Goal: Transaction & Acquisition: Purchase product/service

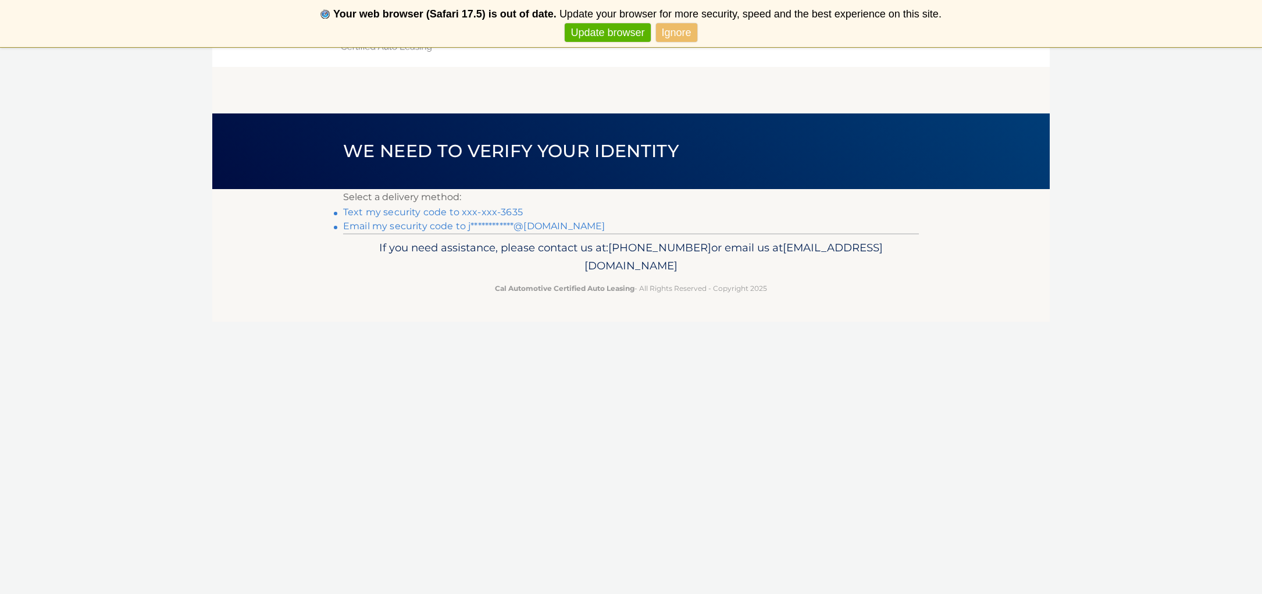
click at [479, 212] on link "Text my security code to xxx-xxx-3635" at bounding box center [433, 211] width 180 height 11
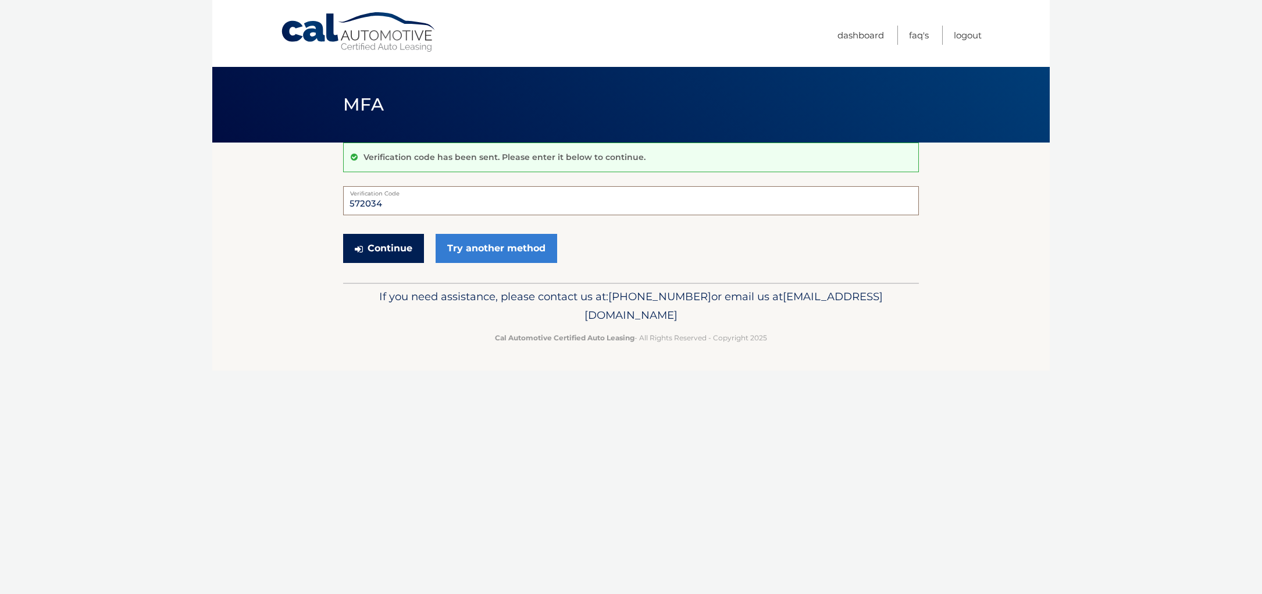
type input "572034"
click at [380, 244] on button "Continue" at bounding box center [383, 248] width 81 height 29
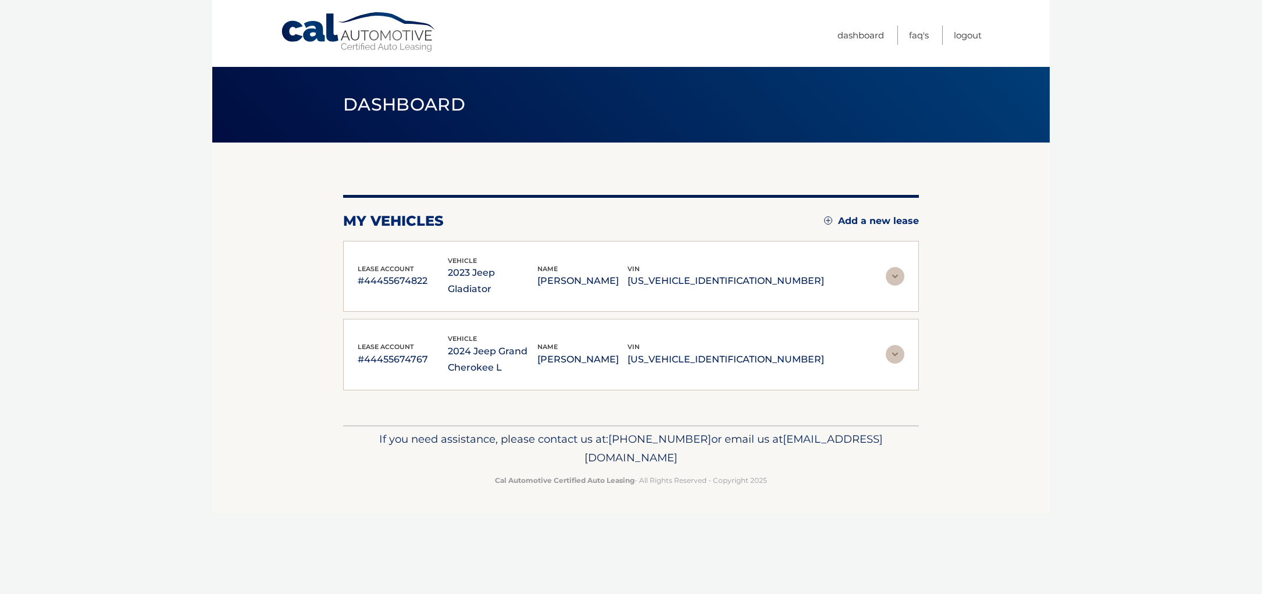
click at [894, 271] on img at bounding box center [895, 276] width 19 height 19
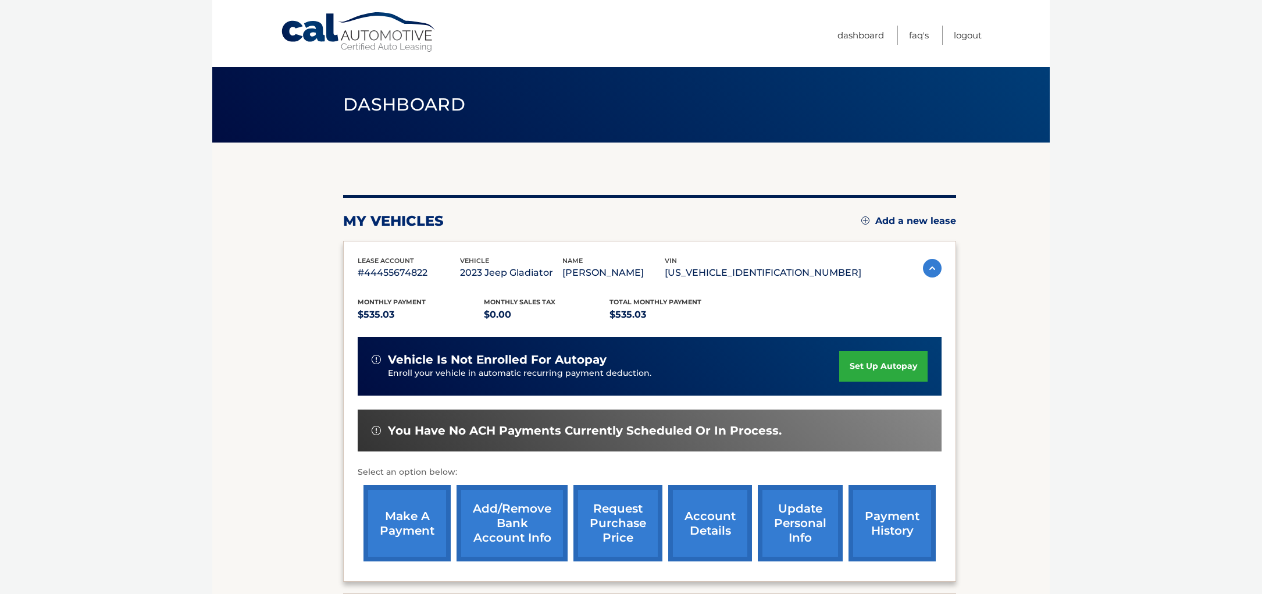
click at [407, 526] on link "make a payment" at bounding box center [406, 523] width 87 height 76
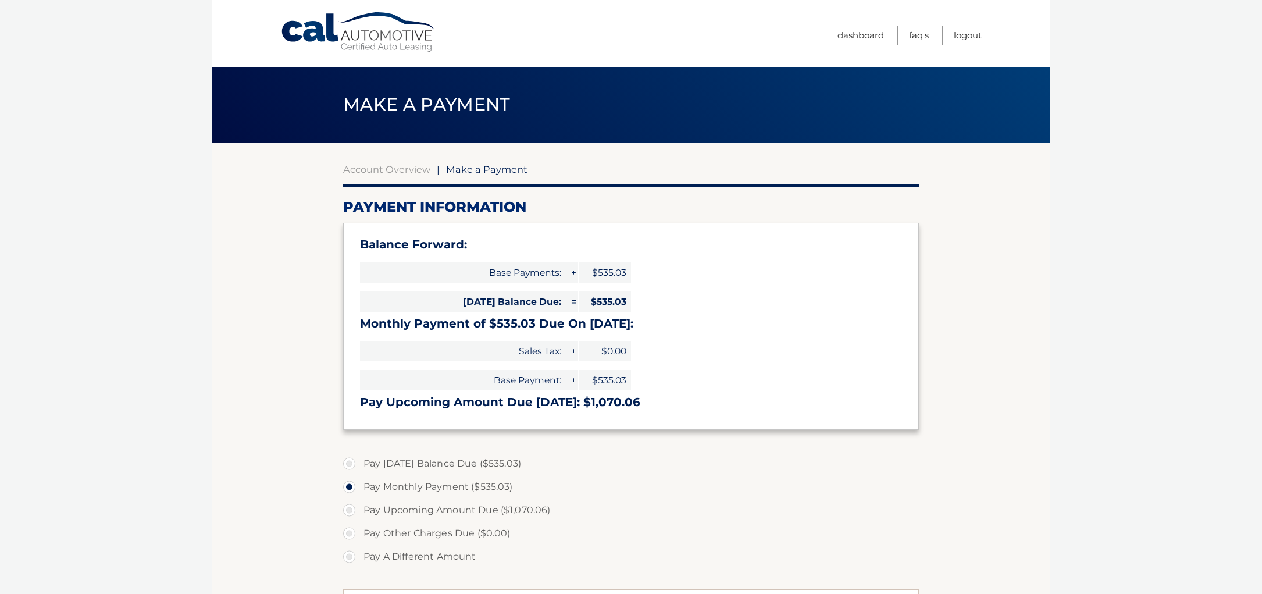
select select "ZGZjYjI0MWQtMjllZS00MjFmLWE4NjQtOTIzYTU1ODlmZTkz"
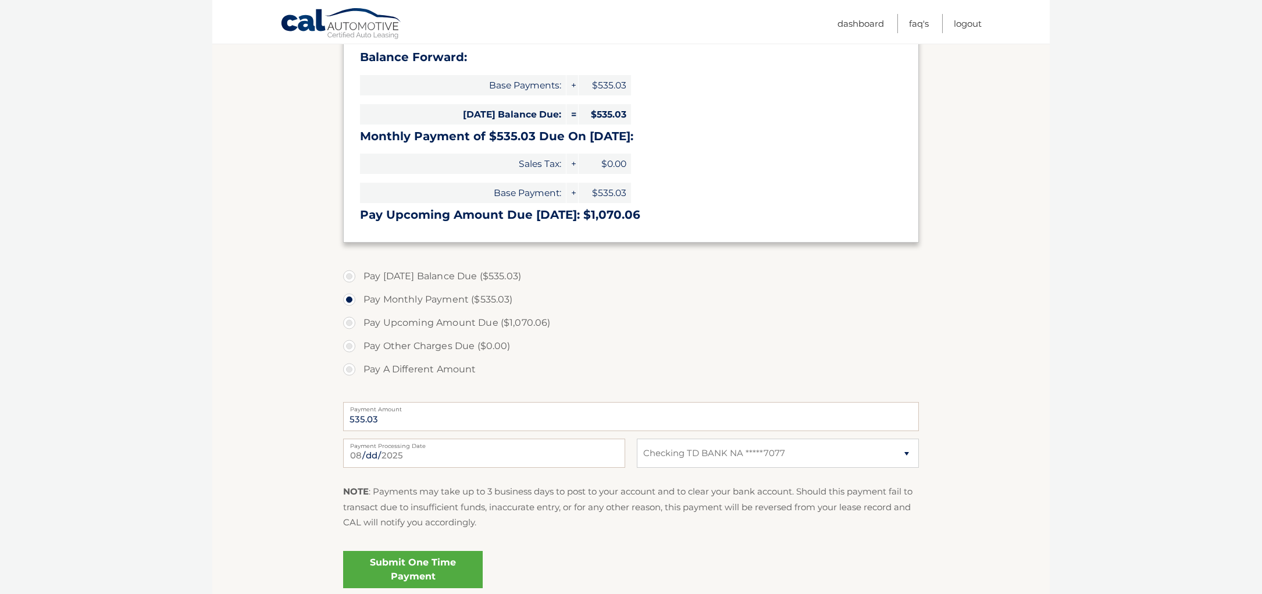
scroll to position [188, 0]
click at [401, 562] on link "Submit One Time Payment" at bounding box center [413, 567] width 140 height 37
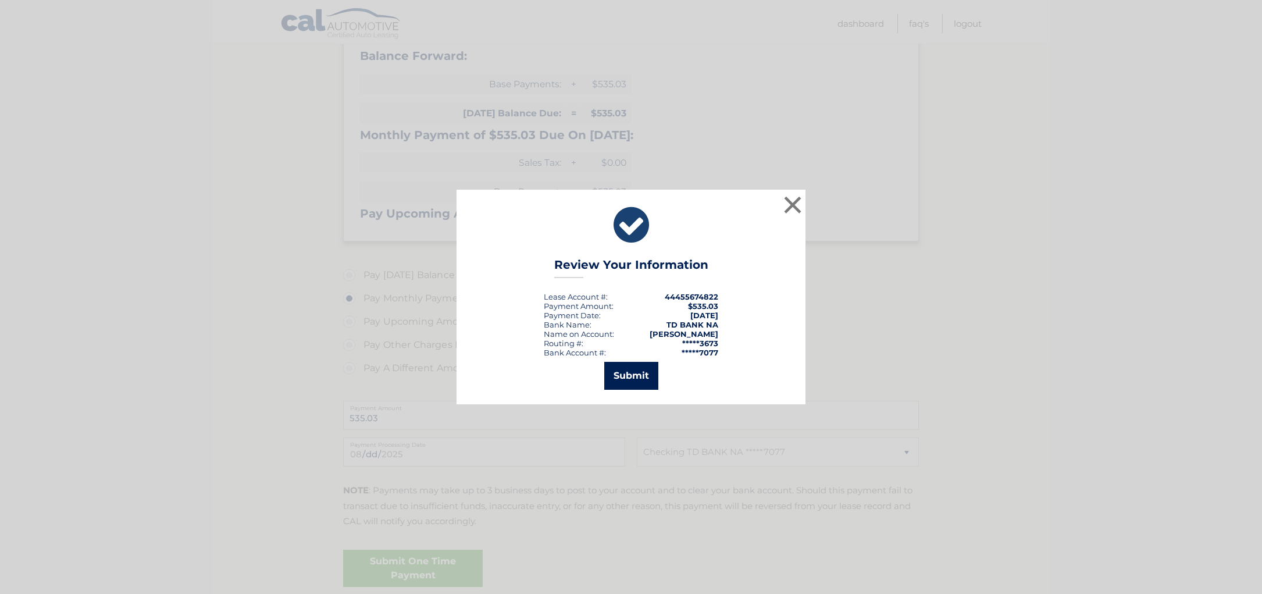
click at [630, 380] on button "Submit" at bounding box center [631, 376] width 54 height 28
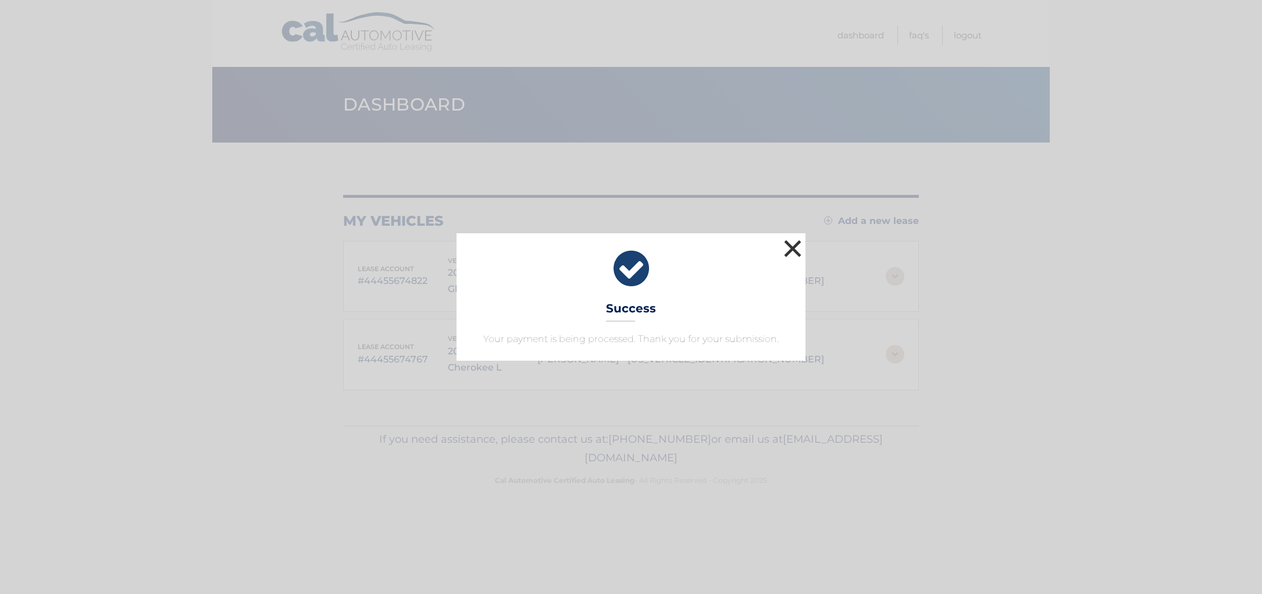
click at [789, 251] on button "×" at bounding box center [792, 248] width 23 height 23
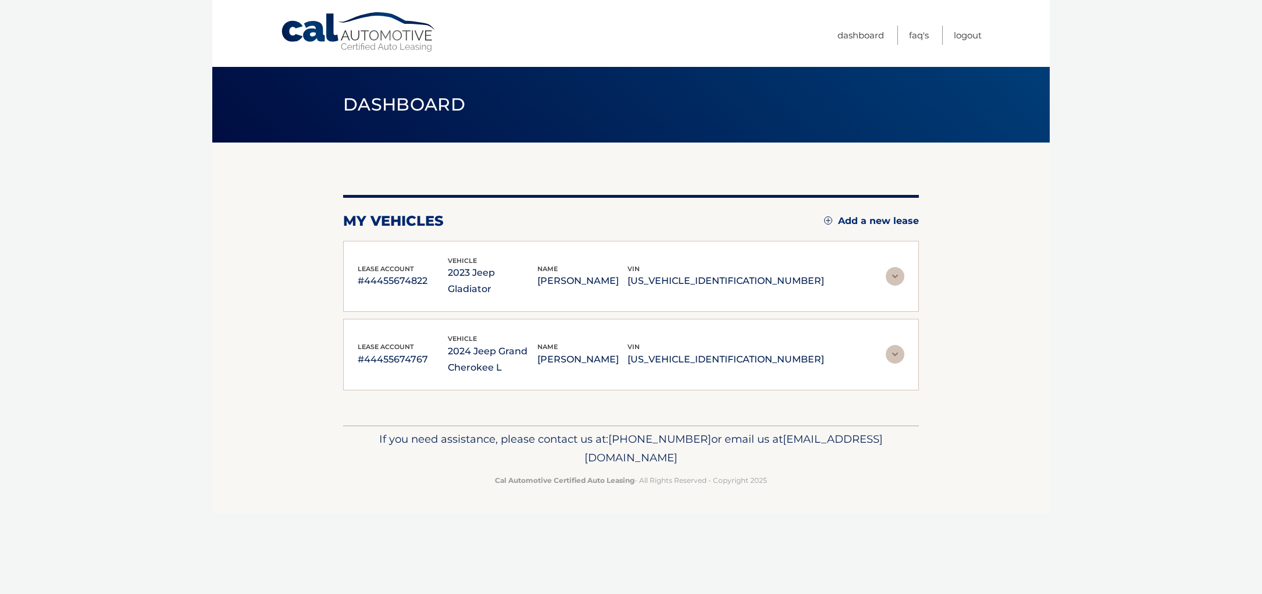
click at [895, 345] on img at bounding box center [895, 354] width 19 height 19
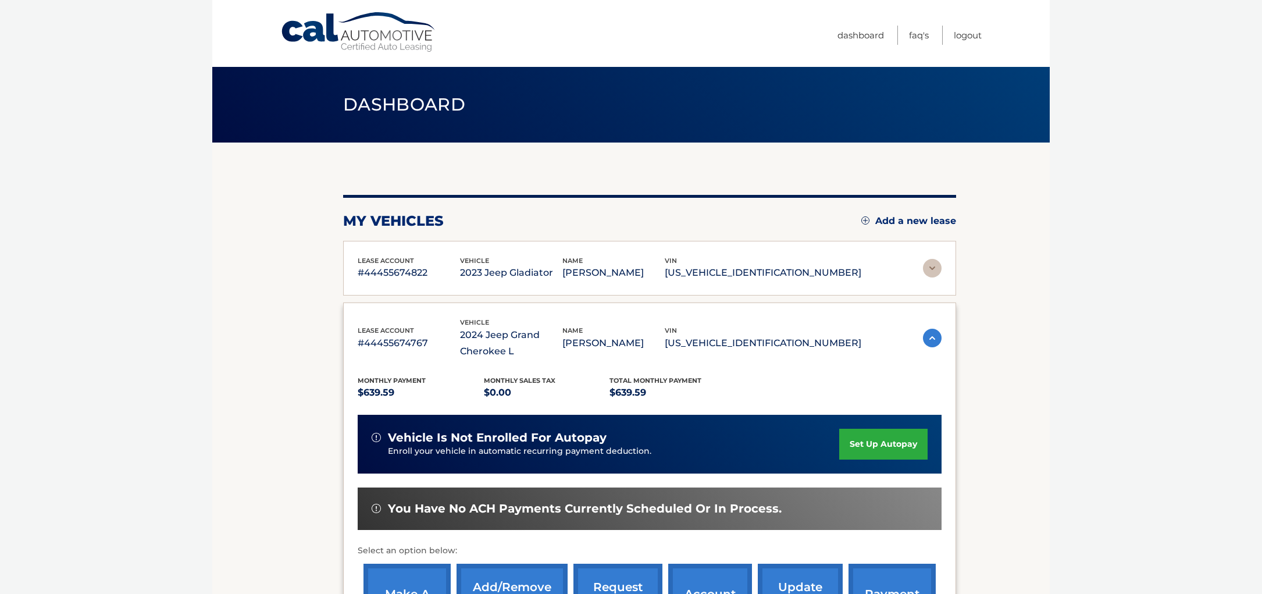
click at [427, 581] on link "make a payment" at bounding box center [406, 601] width 87 height 76
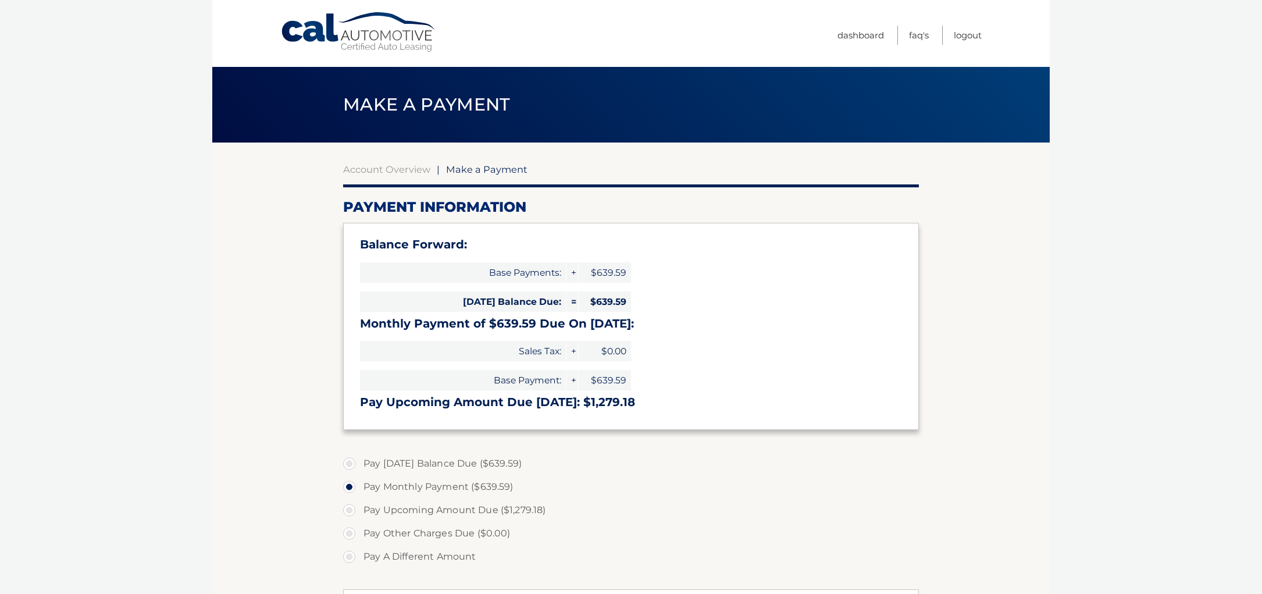
select select "OTIxMWZmZDEtYmViMi00NTYwLTlmMGItNzVhYTQxOGYxMmVm"
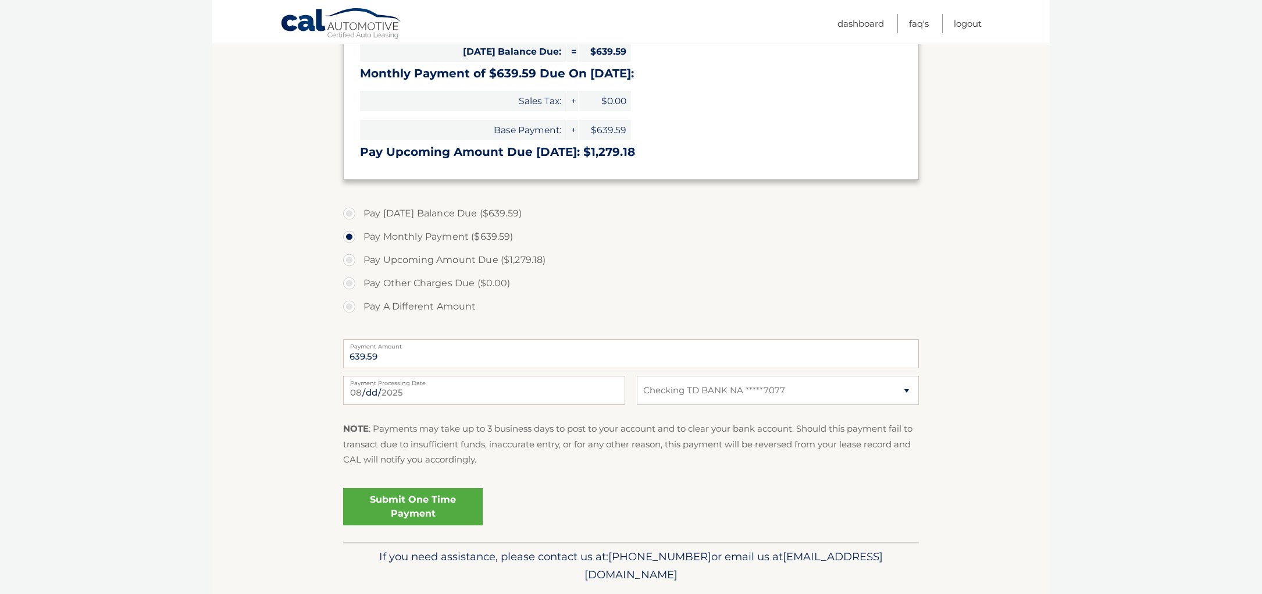
scroll to position [281, 0]
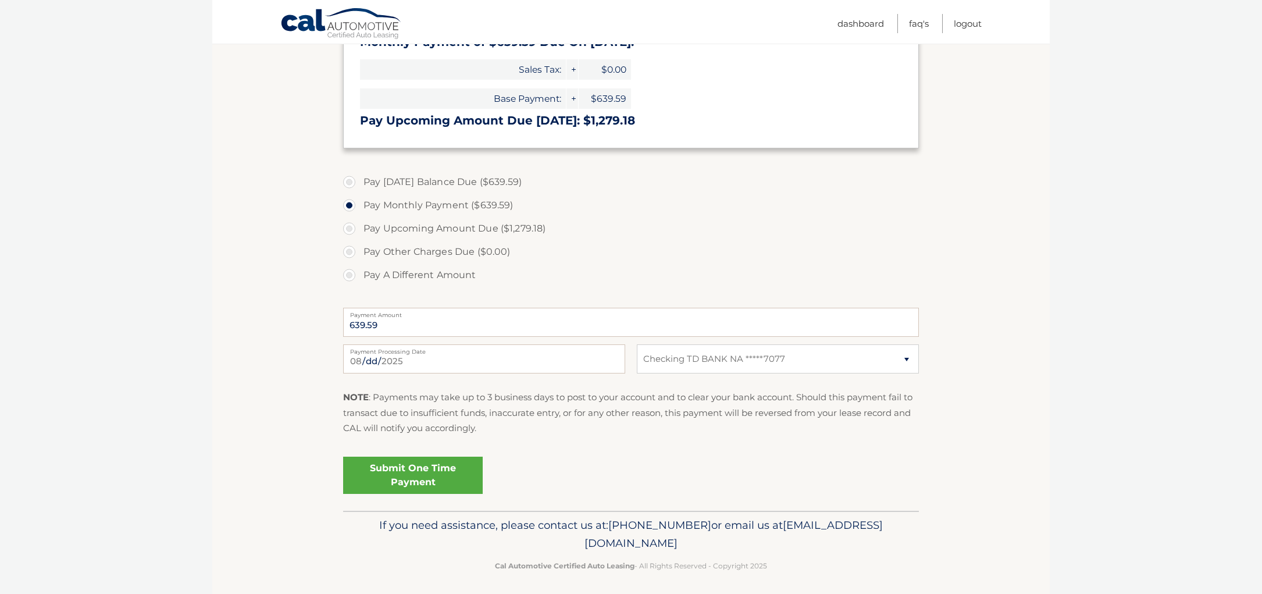
click at [434, 477] on link "Submit One Time Payment" at bounding box center [413, 474] width 140 height 37
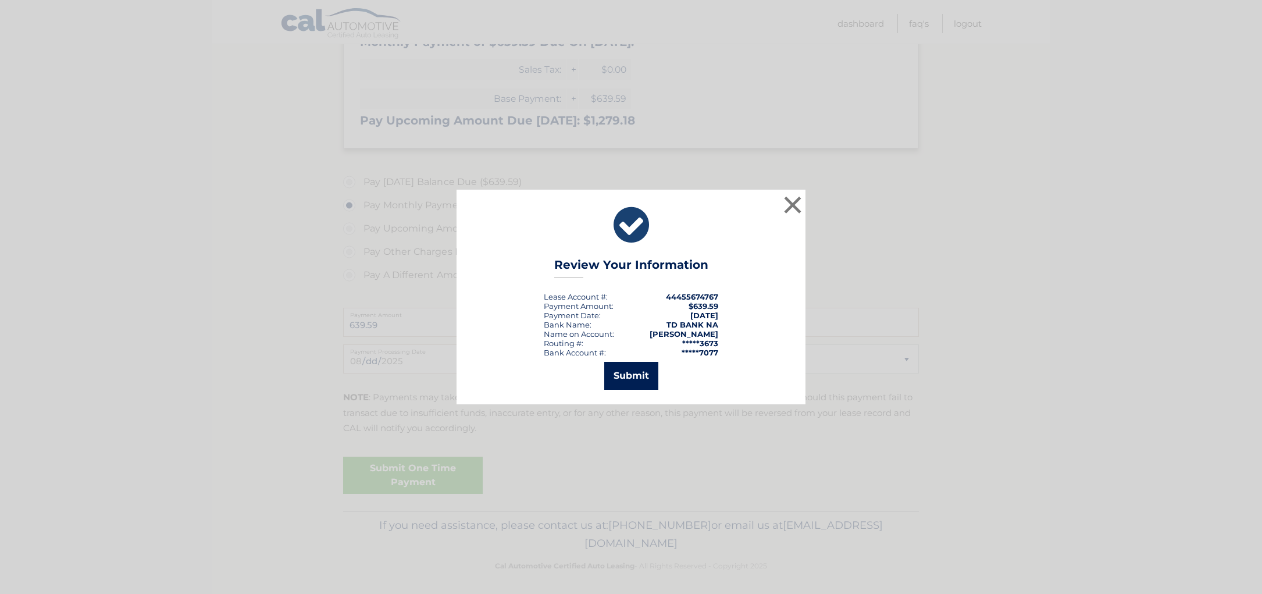
click at [644, 376] on button "Submit" at bounding box center [631, 376] width 54 height 28
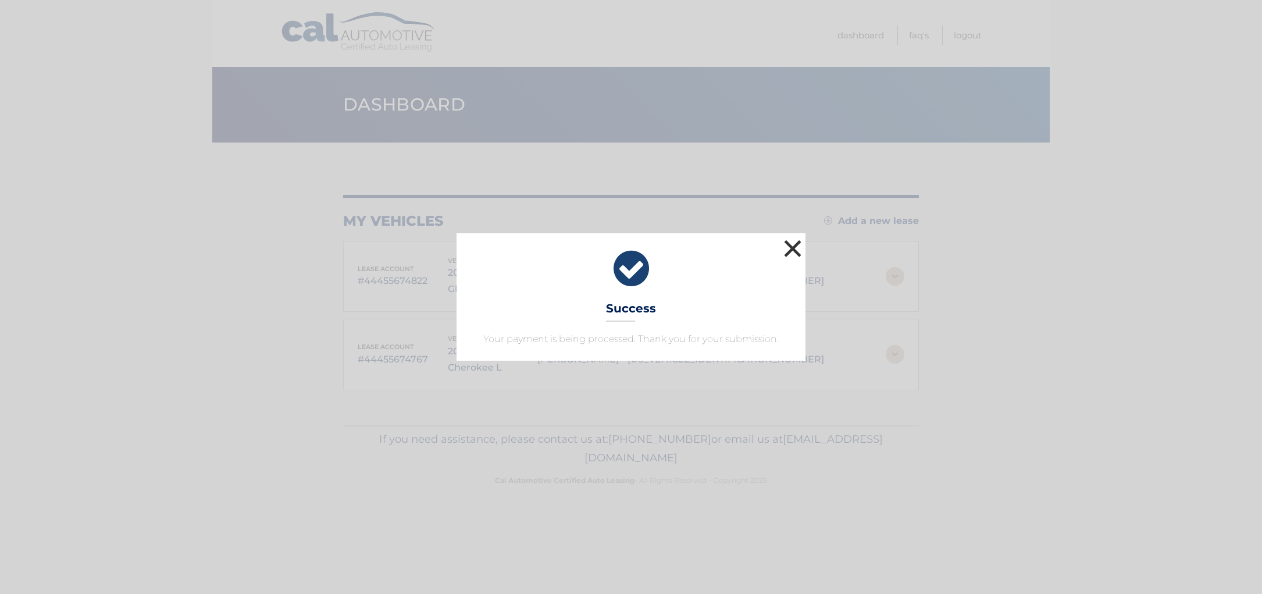
click at [797, 252] on button "×" at bounding box center [792, 248] width 23 height 23
